Goal: Task Accomplishment & Management: Manage account settings

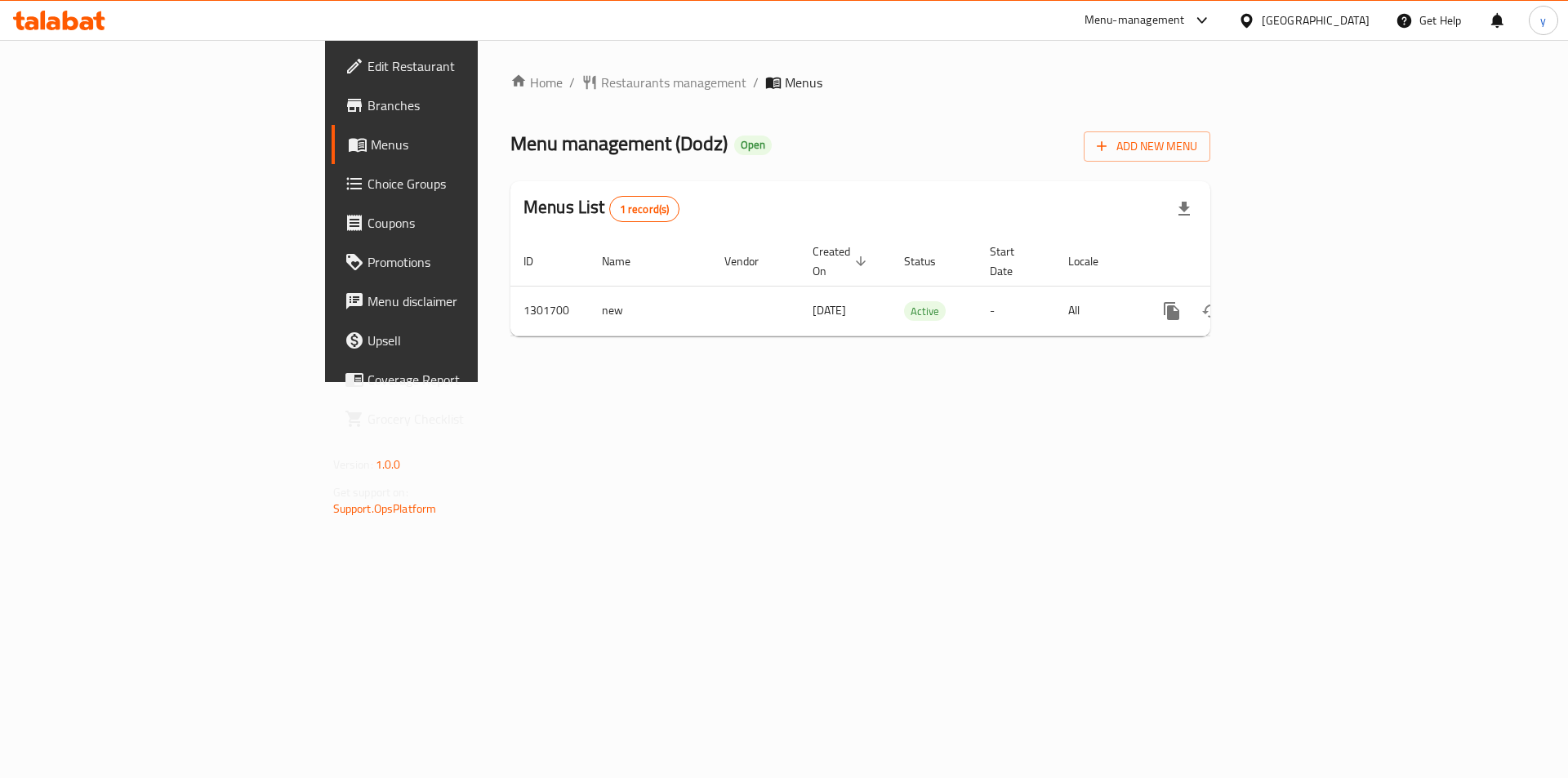
click at [367, 187] on span "Choice Groups" at bounding box center [470, 184] width 207 height 20
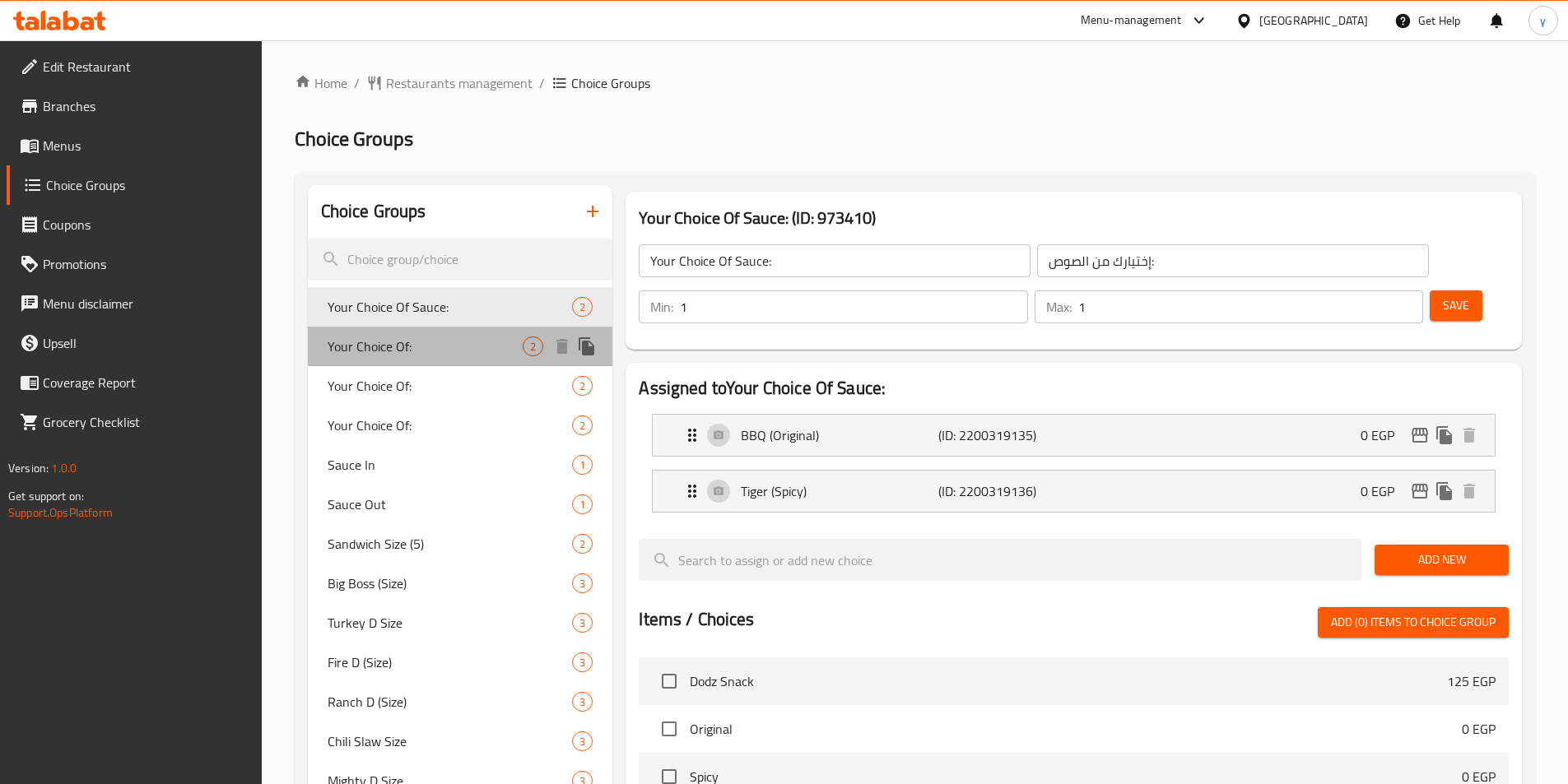
click at [385, 346] on span "Your Choice Of:" at bounding box center [426, 346] width 195 height 20
type input "Your Choice Of:"
type input "إختيارك من:"
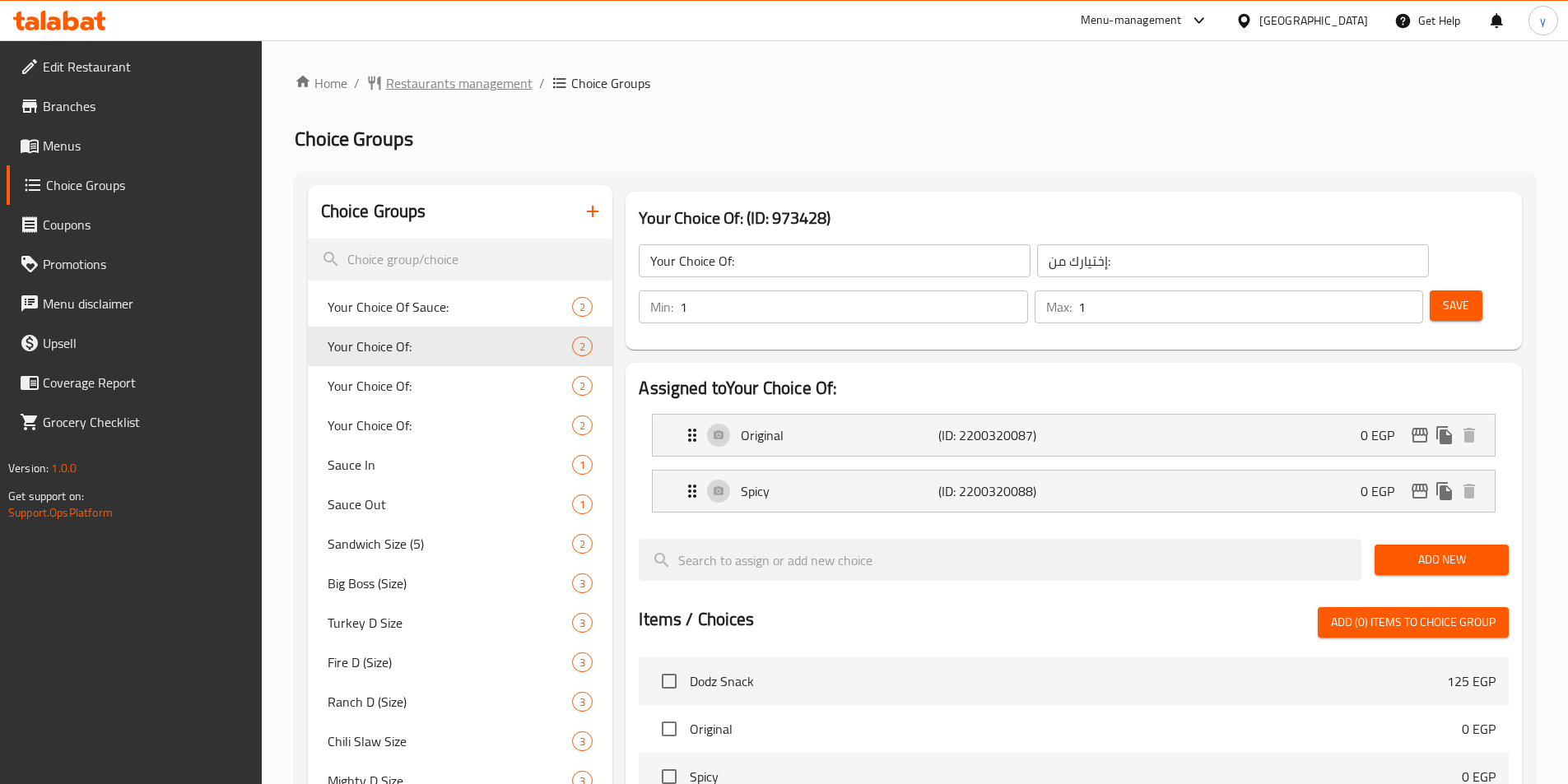
click at [451, 73] on span "Restaurants management" at bounding box center [458, 83] width 146 height 20
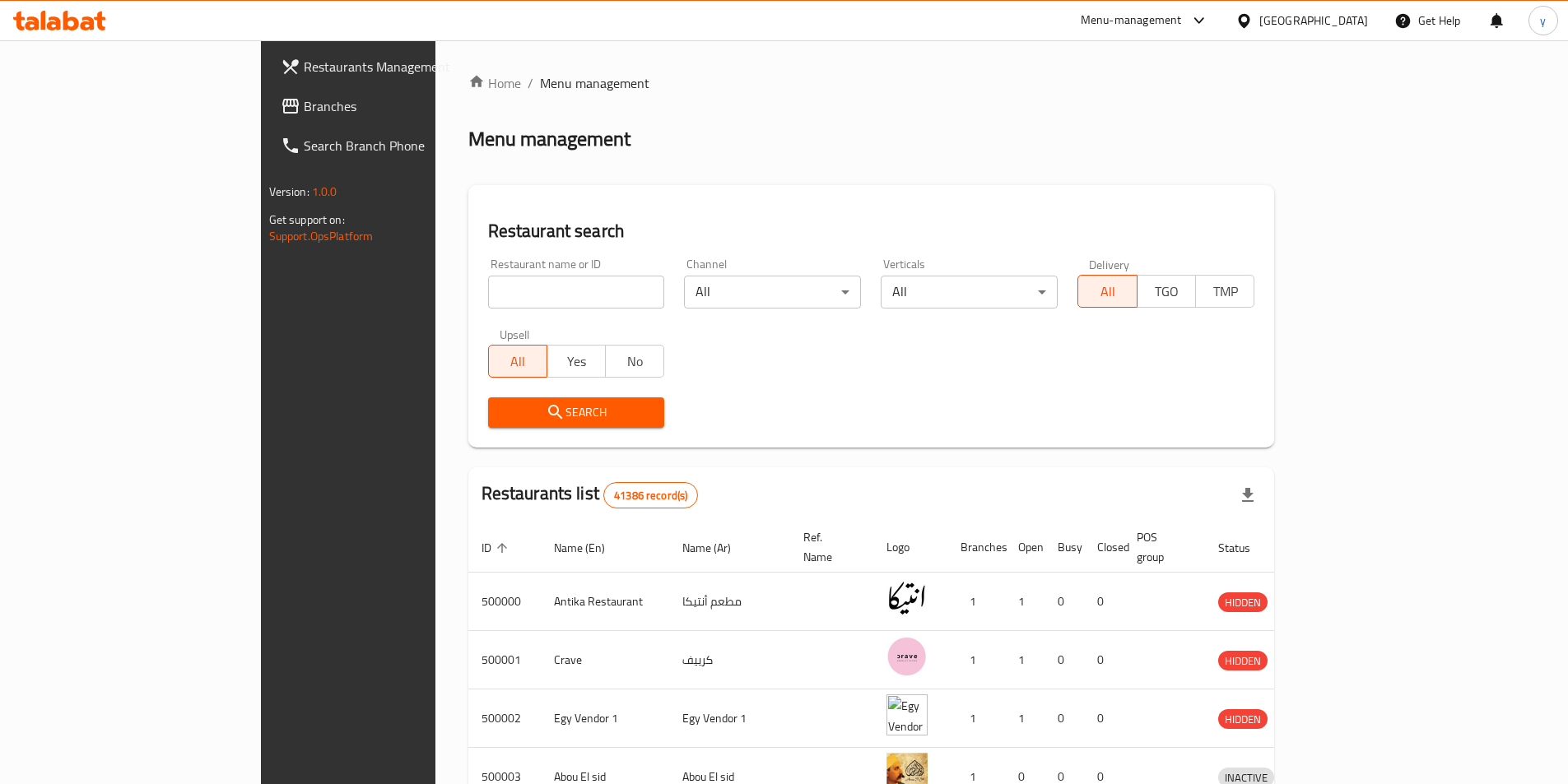
click at [304, 107] on span "Branches" at bounding box center [406, 105] width 206 height 20
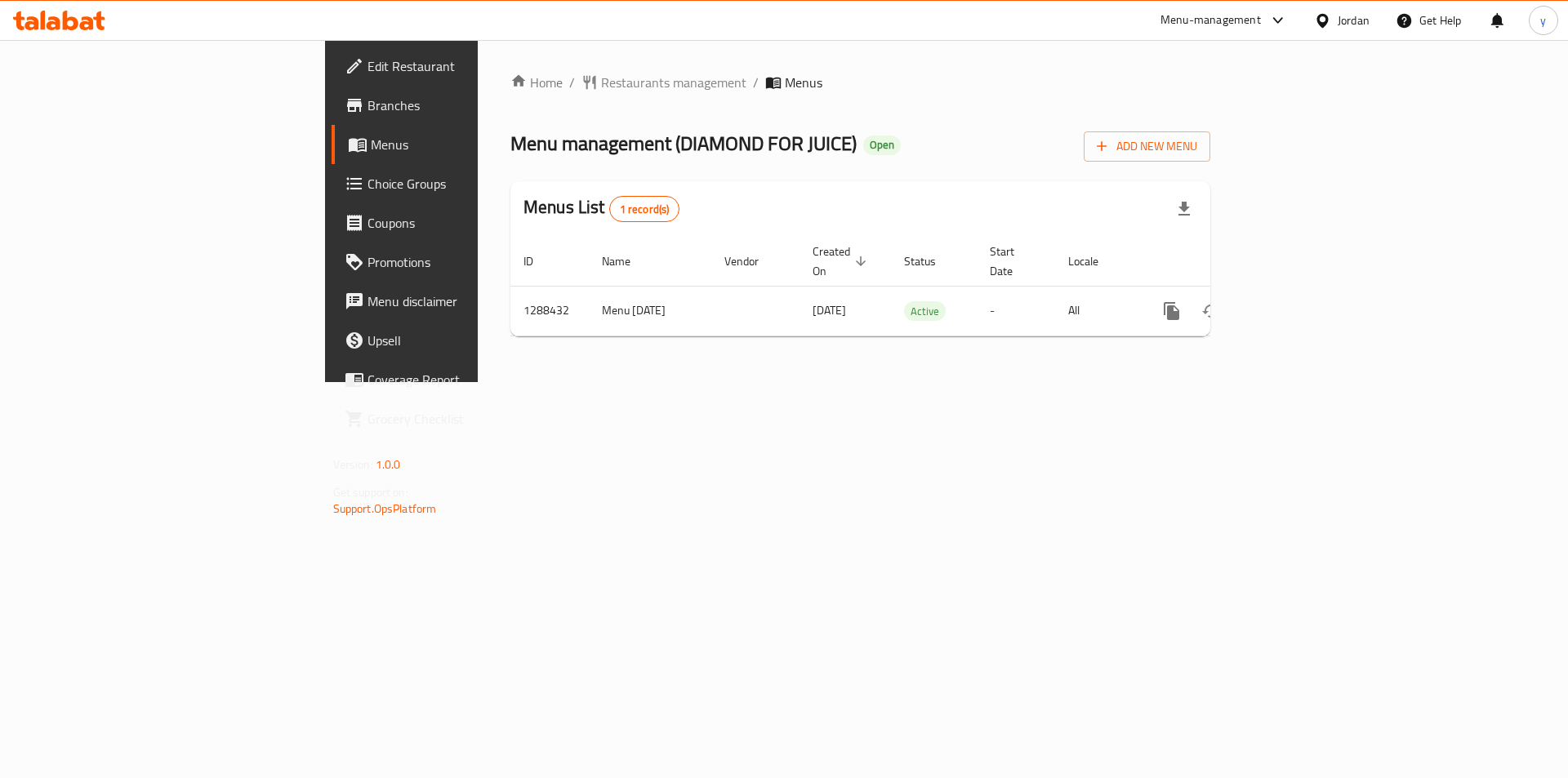
click at [367, 182] on span "Choice Groups" at bounding box center [470, 184] width 207 height 20
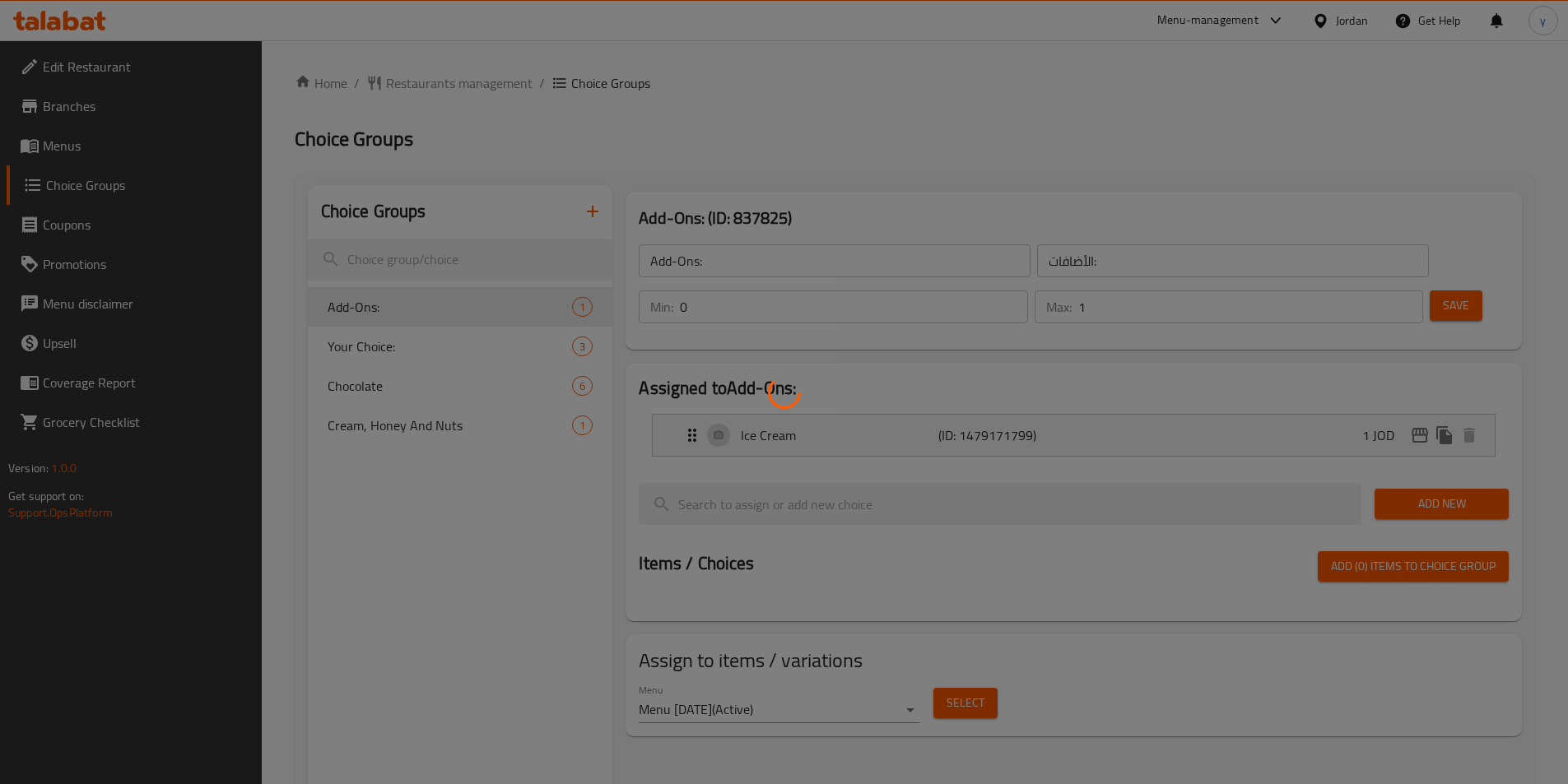
click at [366, 379] on div at bounding box center [784, 392] width 1568 height 784
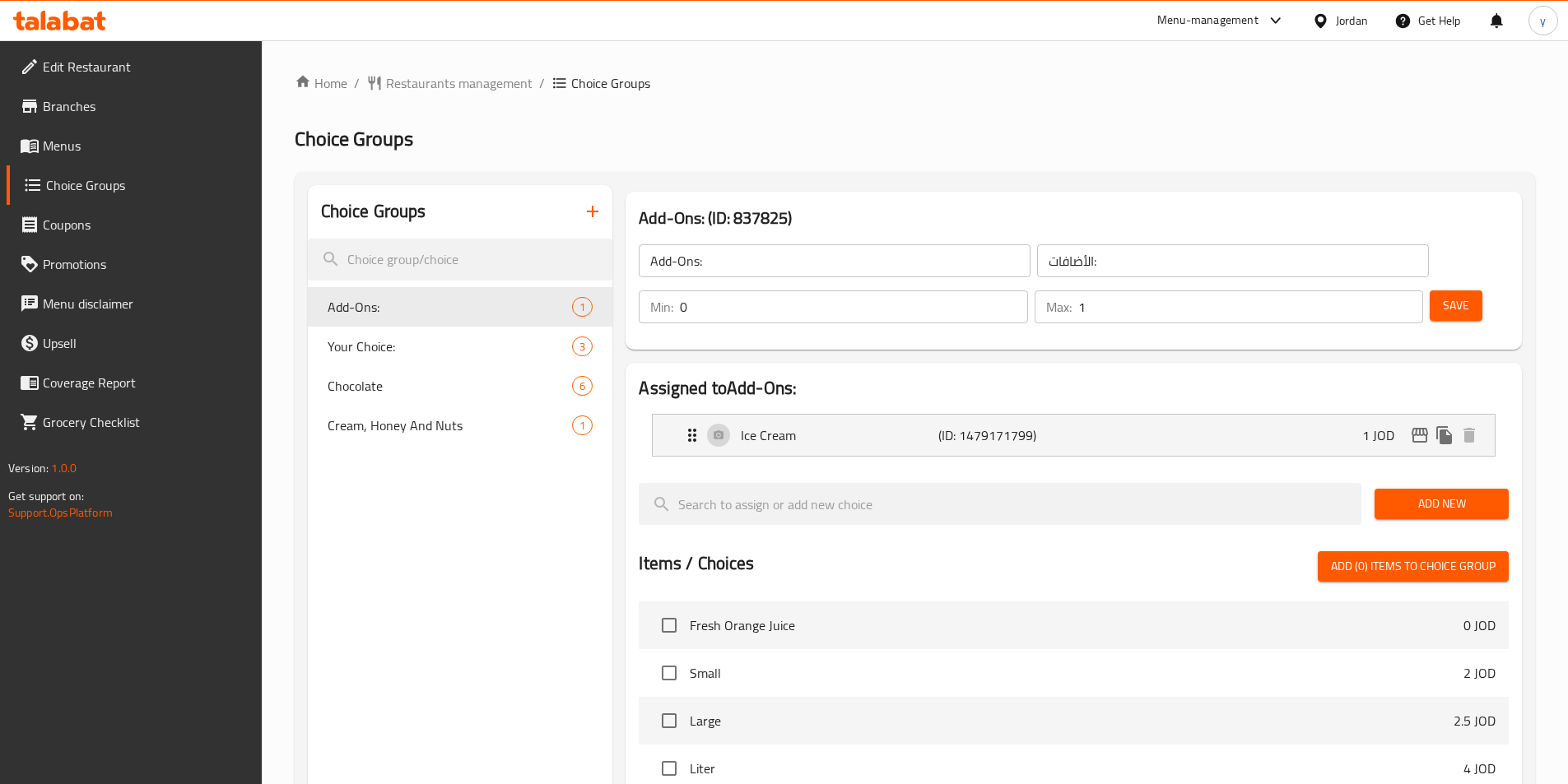
click at [363, 383] on div at bounding box center [784, 392] width 1568 height 784
click at [353, 390] on span "Chocolate" at bounding box center [426, 386] width 195 height 20
type input "Chocolate"
type input "شوكلت"
type input "1"
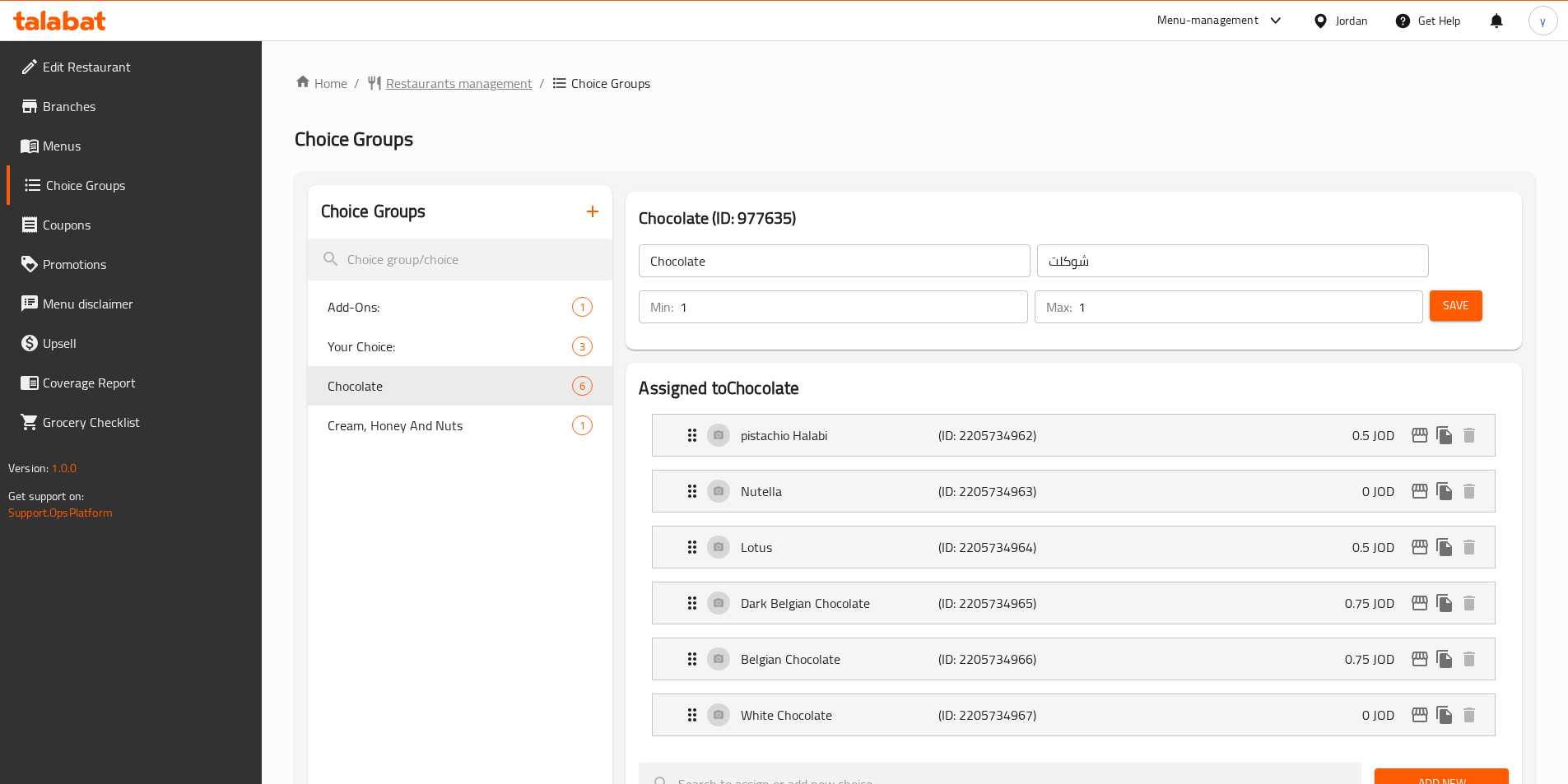
click at [419, 87] on span "Restaurants management" at bounding box center [458, 83] width 146 height 20
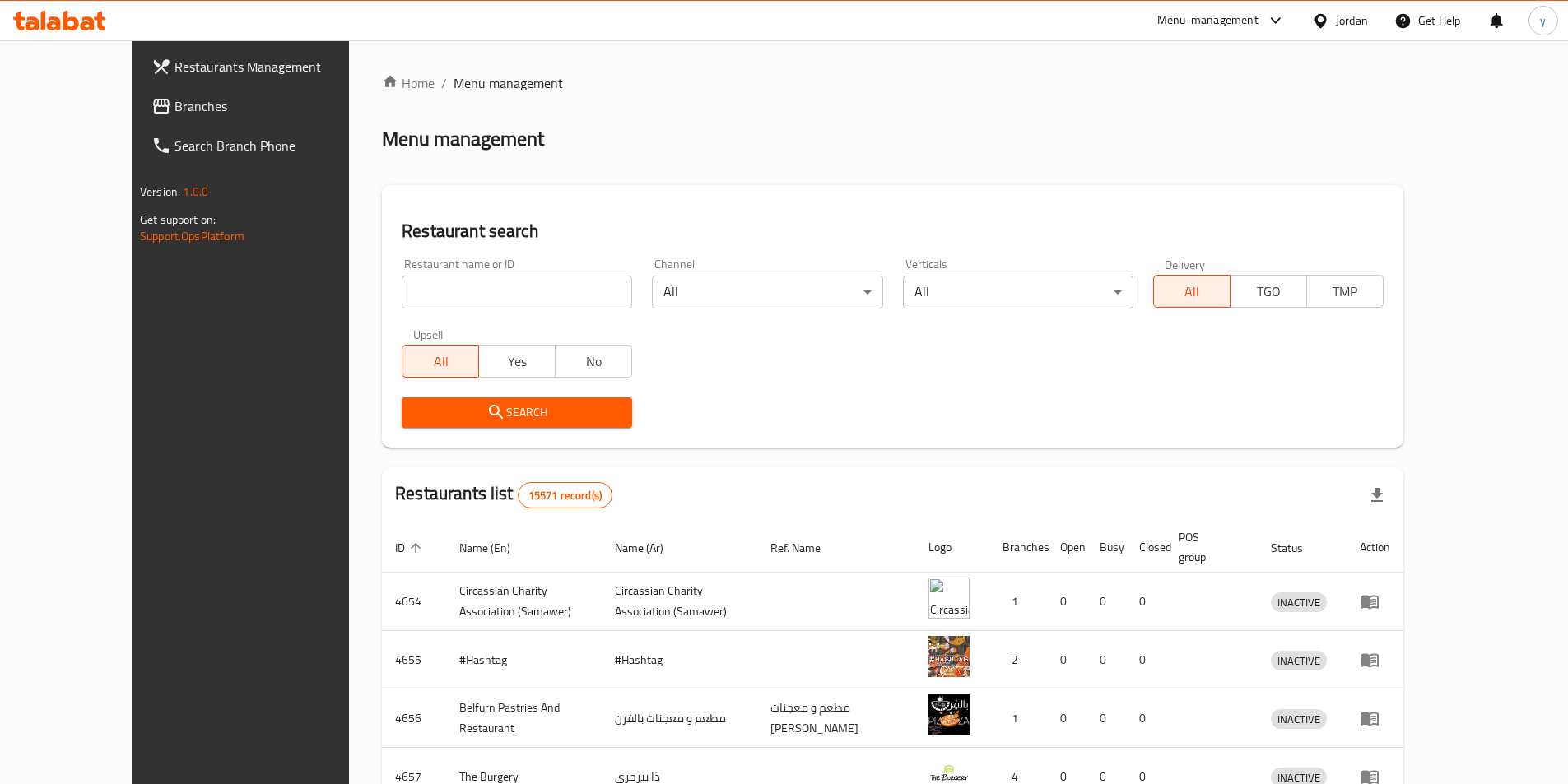
click at [175, 103] on span "Branches" at bounding box center [278, 105] width 206 height 20
